Goal: Task Accomplishment & Management: Complete application form

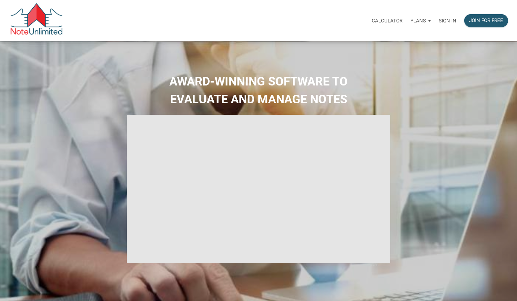
click at [446, 19] on p "Sign in" at bounding box center [448, 21] width 18 height 6
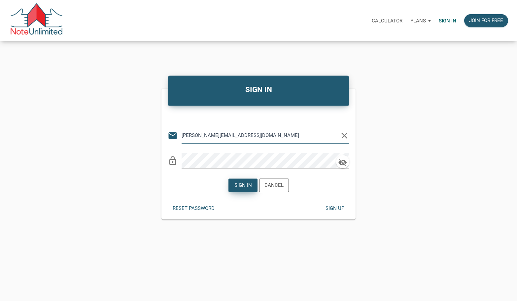
type input "[PERSON_NAME][EMAIL_ADDRESS][DOMAIN_NAME]"
drag, startPoint x: 243, startPoint y: 186, endPoint x: 215, endPoint y: 201, distance: 31.9
click at [243, 186] on div "Sign in" at bounding box center [243, 186] width 18 height 8
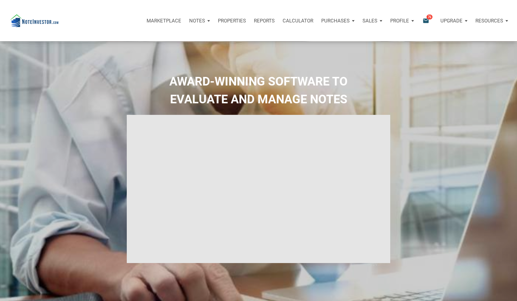
type input "Introduction to new features"
select select
click at [159, 21] on p "Marketplace" at bounding box center [164, 21] width 35 height 6
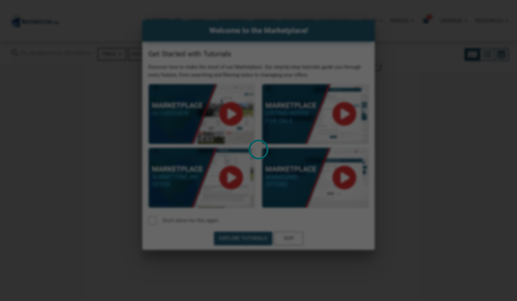
select select
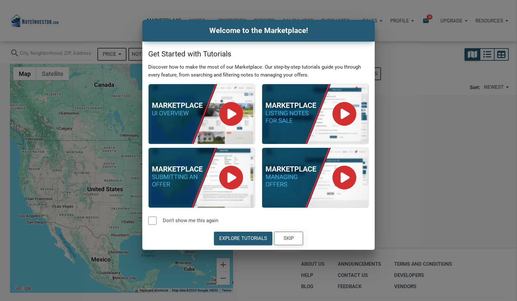
click at [289, 240] on div "Skip" at bounding box center [289, 239] width 10 height 8
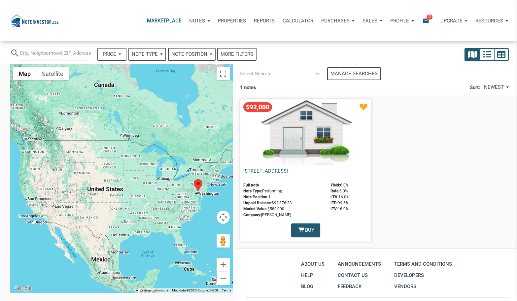
click at [426, 20] on icon "email" at bounding box center [426, 21] width 8 height 8
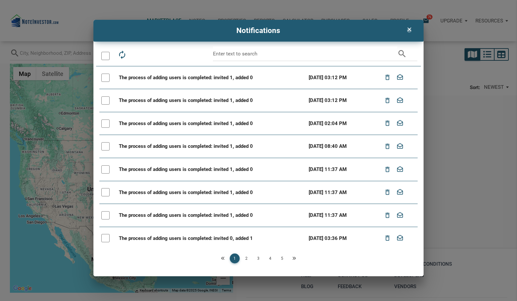
click at [410, 30] on icon "clear" at bounding box center [410, 29] width 8 height 7
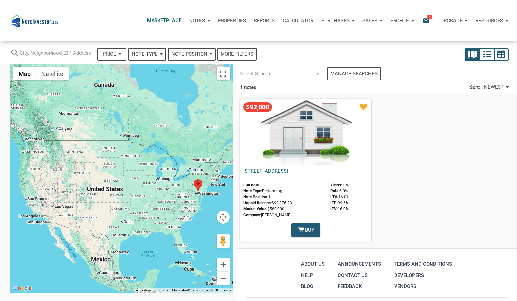
click at [197, 20] on p "Notes" at bounding box center [197, 21] width 16 height 6
click at [175, 36] on link "Dashboard" at bounding box center [181, 39] width 63 height 14
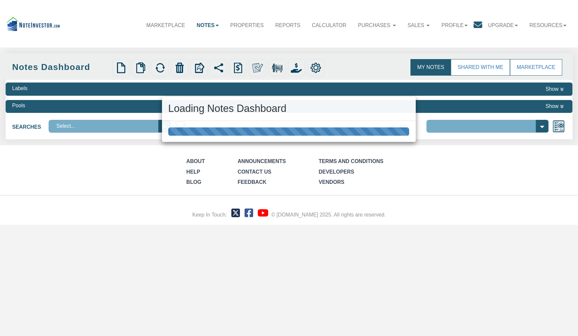
select select "3"
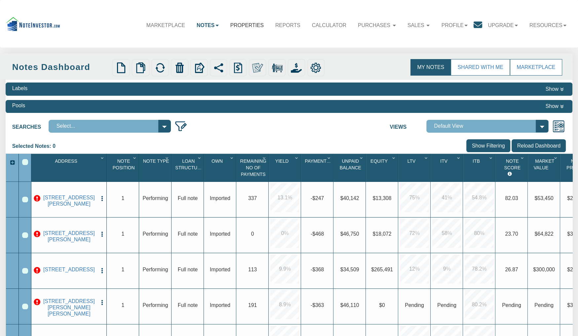
click at [253, 25] on link "Properties" at bounding box center [246, 25] width 45 height 18
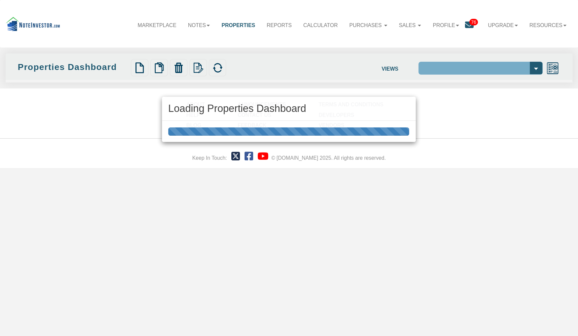
select select "138"
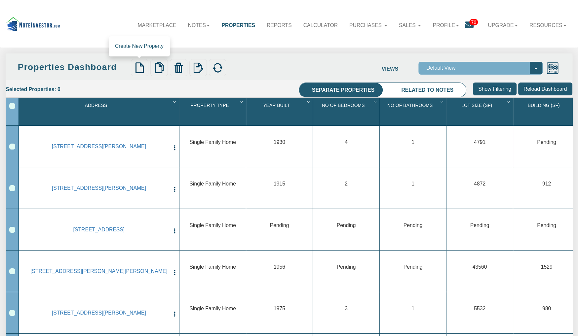
click at [140, 70] on img at bounding box center [139, 67] width 11 height 11
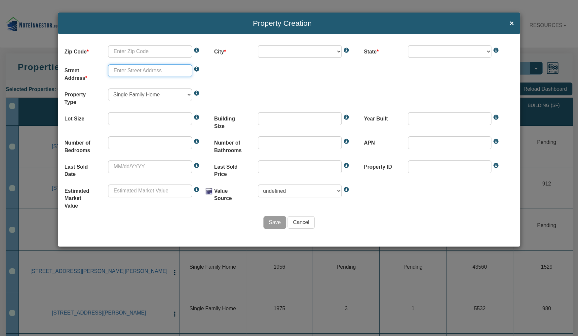
click at [160, 72] on input "text" at bounding box center [150, 70] width 84 height 13
paste input "[STREET_ADDRESS][PERSON_NAME]"
drag, startPoint x: 172, startPoint y: 71, endPoint x: 193, endPoint y: 71, distance: 21.5
click at [192, 71] on input "[STREET_ADDRESS][PERSON_NAME]" at bounding box center [150, 70] width 84 height 13
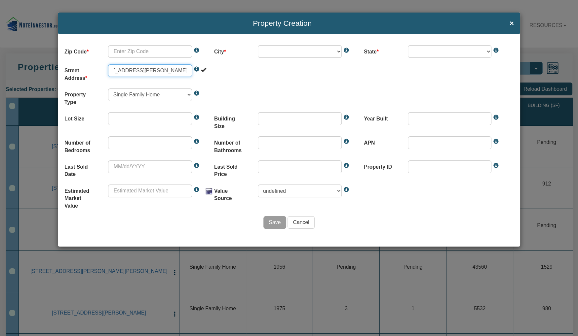
type input "[STREET_ADDRESS][PERSON_NAME]"
click at [130, 51] on input "text" at bounding box center [150, 51] width 84 height 13
paste input "46203"
type input "46203"
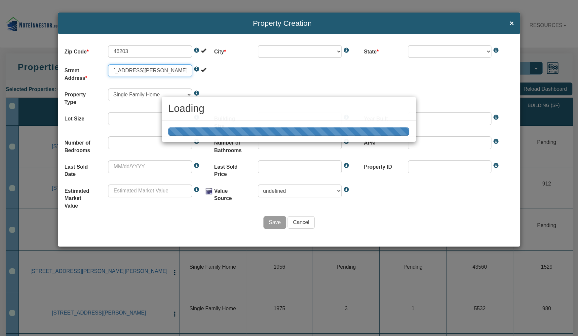
select select "string:[GEOGRAPHIC_DATA]"
select select "string:IN"
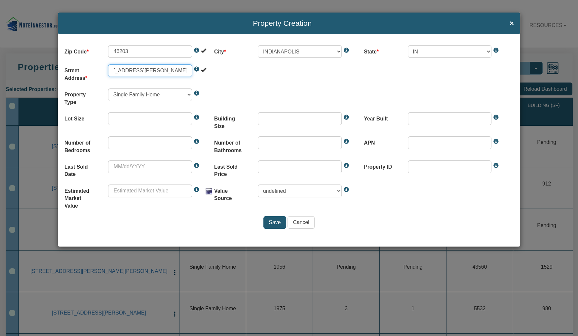
drag, startPoint x: 134, startPoint y: 69, endPoint x: 163, endPoint y: 72, distance: 28.9
click at [163, 72] on input "[STREET_ADDRESS][PERSON_NAME]" at bounding box center [150, 70] width 84 height 13
click at [133, 71] on input "[STREET_ADDRESS][PERSON_NAME]" at bounding box center [150, 70] width 84 height 13
drag, startPoint x: 133, startPoint y: 71, endPoint x: 200, endPoint y: 71, distance: 67.1
click at [192, 71] on input "[STREET_ADDRESS][PERSON_NAME]" at bounding box center [150, 70] width 84 height 13
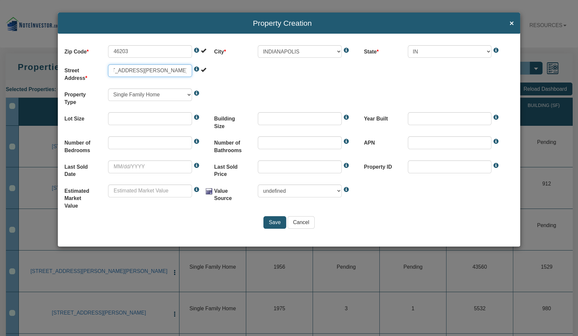
scroll to position [0, 0]
type input "[STREET_ADDRESS][PERSON_NAME]"
click at [268, 82] on div "Zip Code 46203 This value is not a valid number. The zipcode must be less than …" at bounding box center [289, 140] width 462 height 213
click at [277, 223] on input "Save" at bounding box center [274, 222] width 23 height 13
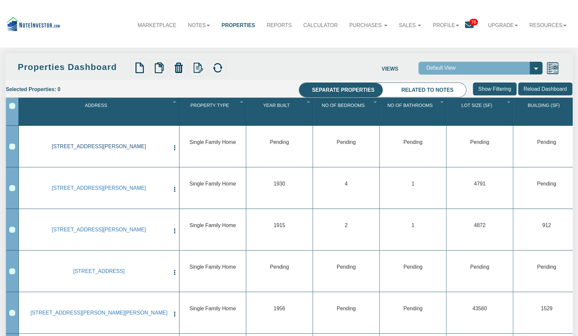
click at [110, 145] on link "[STREET_ADDRESS][PERSON_NAME]" at bounding box center [98, 147] width 141 height 6
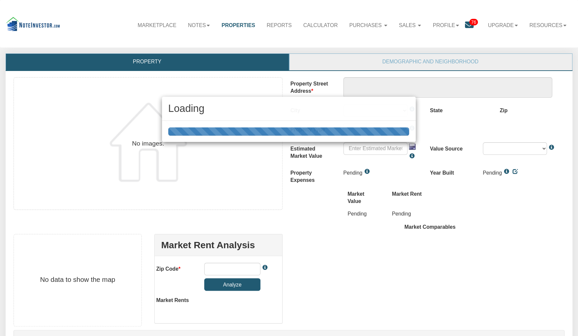
type textarea "[STREET_ADDRESS][PERSON_NAME]"
type input "46203"
select select "string:[GEOGRAPHIC_DATA]"
select select "string:SFR"
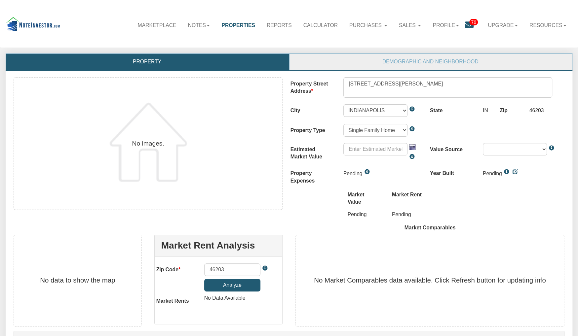
click at [239, 284] on button "Analyze" at bounding box center [232, 285] width 57 height 13
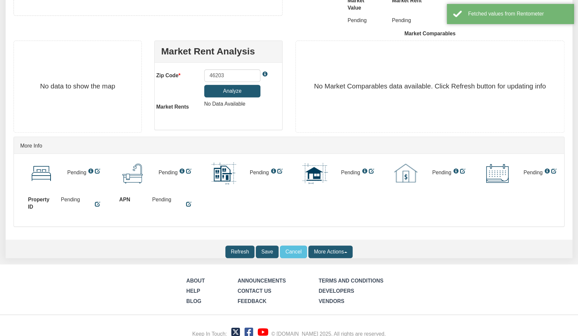
scroll to position [195, 0]
click at [236, 251] on input "Refresh" at bounding box center [239, 251] width 29 height 13
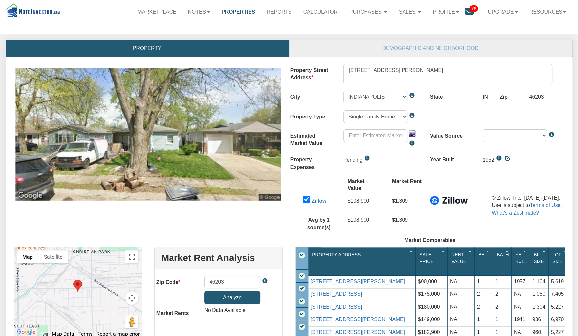
scroll to position [0, 0]
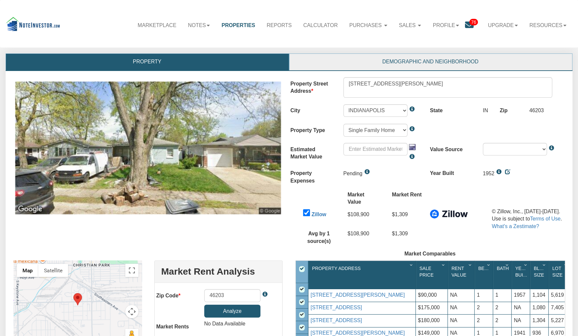
click at [386, 64] on link "Demographic and Neighborhood" at bounding box center [430, 62] width 282 height 17
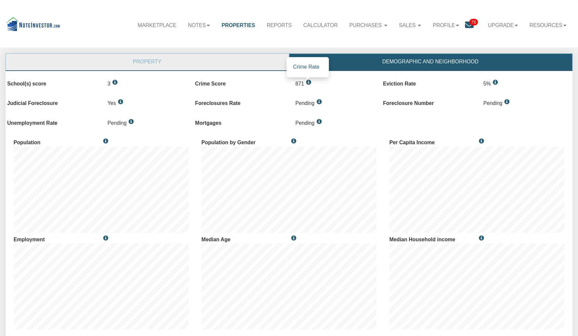
click at [309, 85] on span at bounding box center [307, 82] width 7 height 5
click at [309, 84] on span at bounding box center [307, 82] width 7 height 5
click at [309, 83] on span at bounding box center [307, 82] width 7 height 5
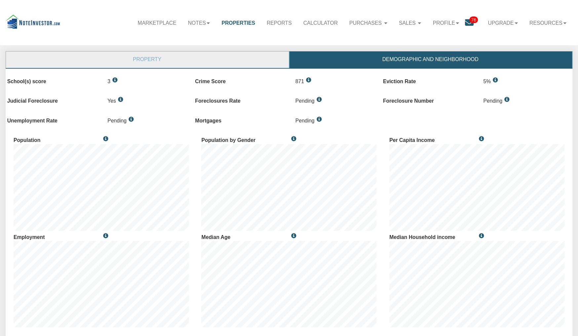
scroll to position [3, 0]
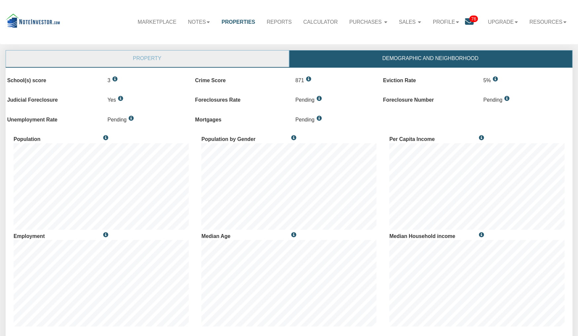
drag, startPoint x: 295, startPoint y: 82, endPoint x: 311, endPoint y: 83, distance: 15.2
click at [311, 83] on div "871" at bounding box center [336, 80] width 94 height 13
copy div "871"
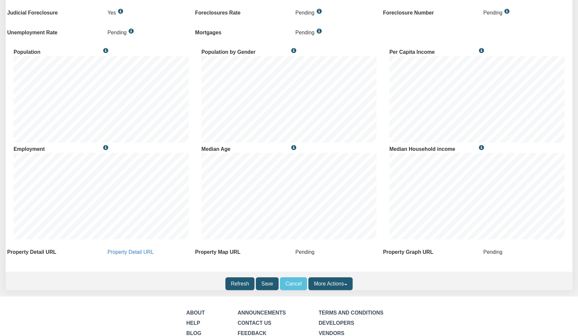
scroll to position [0, 0]
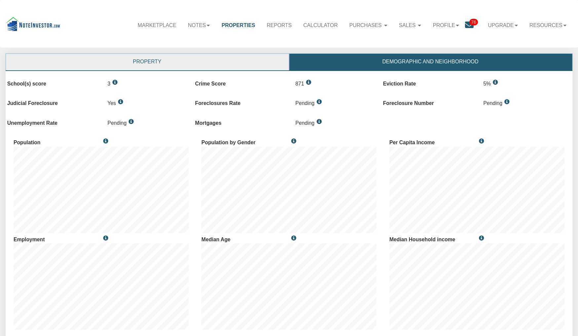
click at [207, 63] on link "Property" at bounding box center [147, 62] width 282 height 17
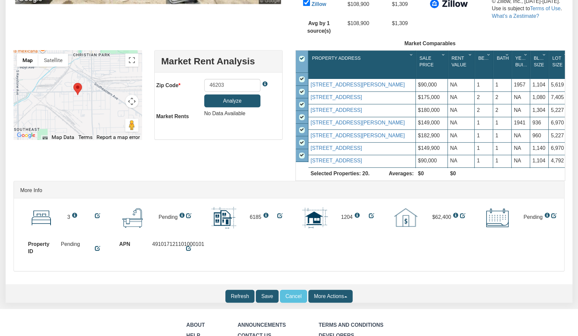
click at [228, 101] on button "Analyze" at bounding box center [232, 100] width 57 height 13
